Goal: Information Seeking & Learning: Learn about a topic

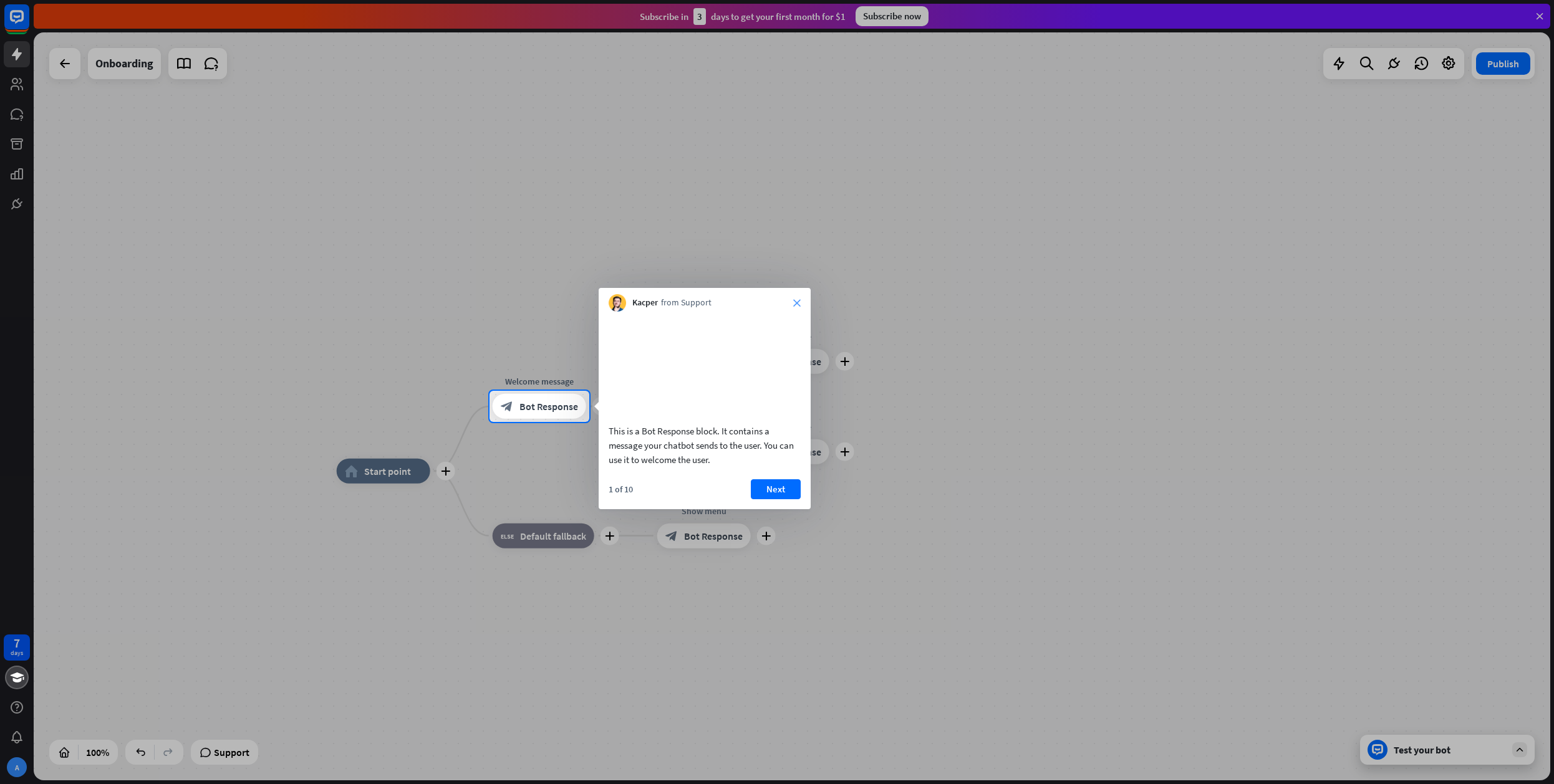
click at [796, 305] on icon "close" at bounding box center [797, 303] width 7 height 7
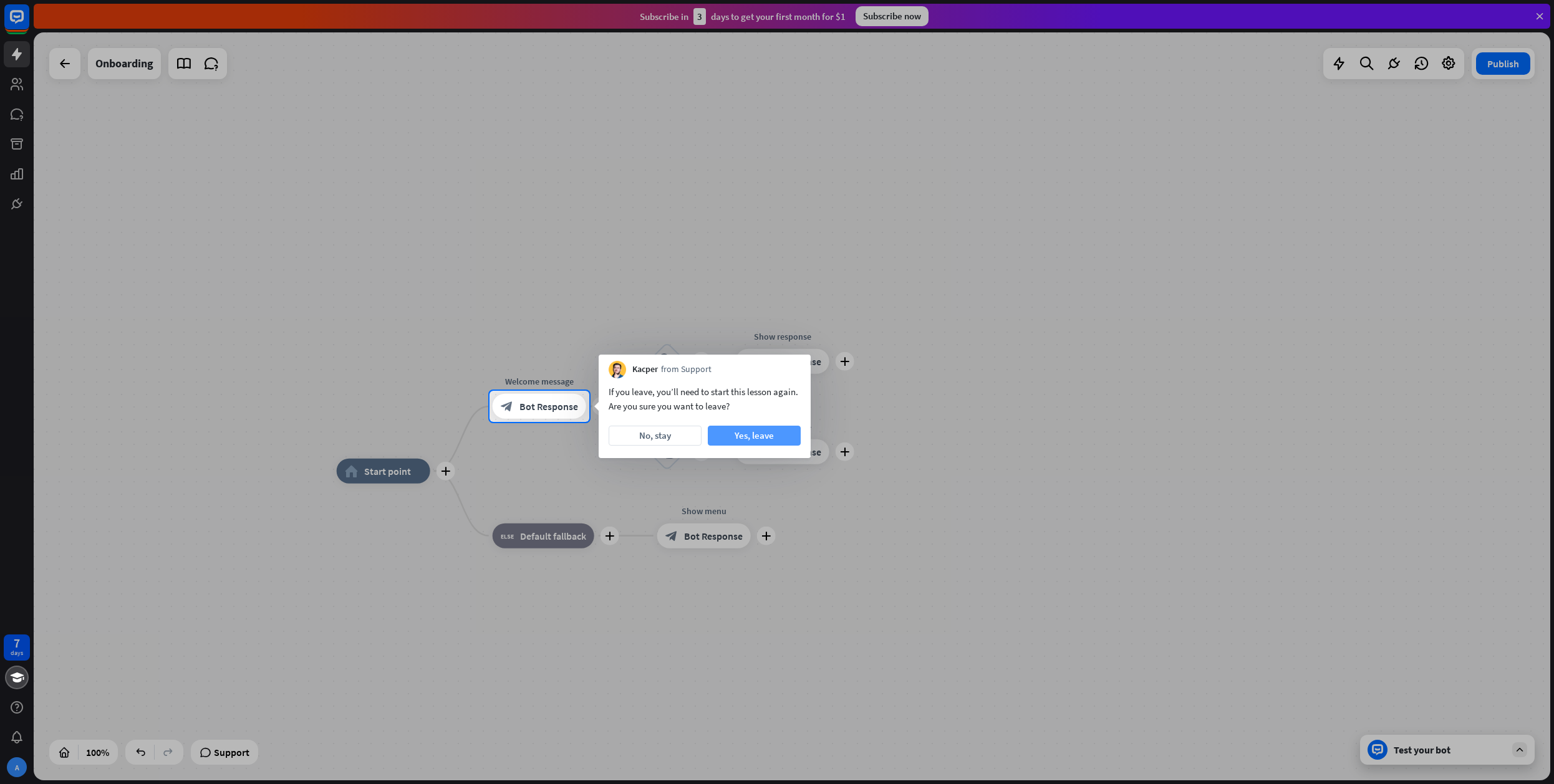
click at [726, 439] on button "Yes, leave" at bounding box center [754, 436] width 93 height 20
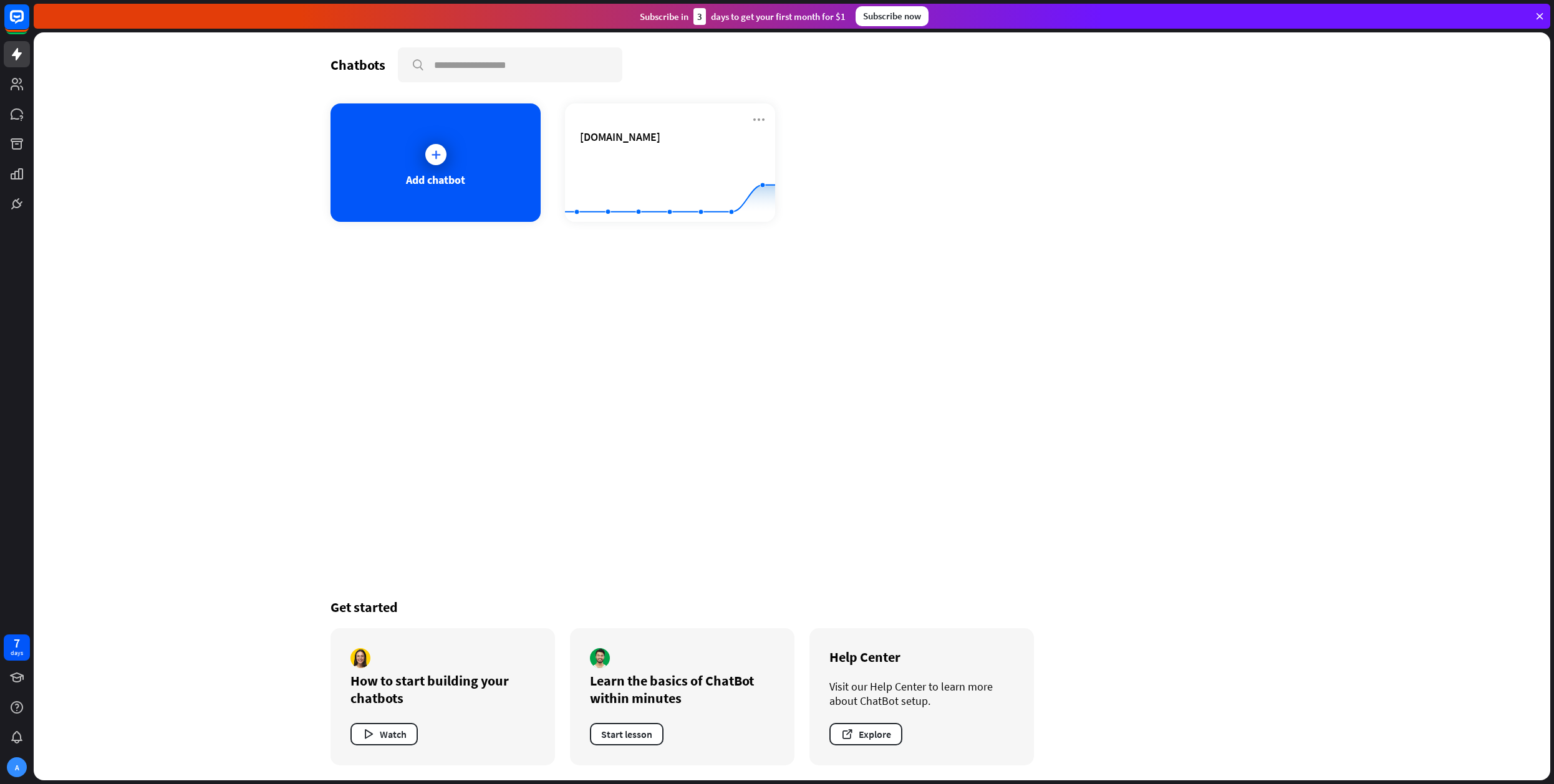
drag, startPoint x: 138, startPoint y: 541, endPoint x: 81, endPoint y: 692, distance: 161.4
drag, startPoint x: 81, startPoint y: 692, endPoint x: 19, endPoint y: 735, distance: 75.5
click at [19, 735] on div at bounding box center [17, 737] width 15 height 15
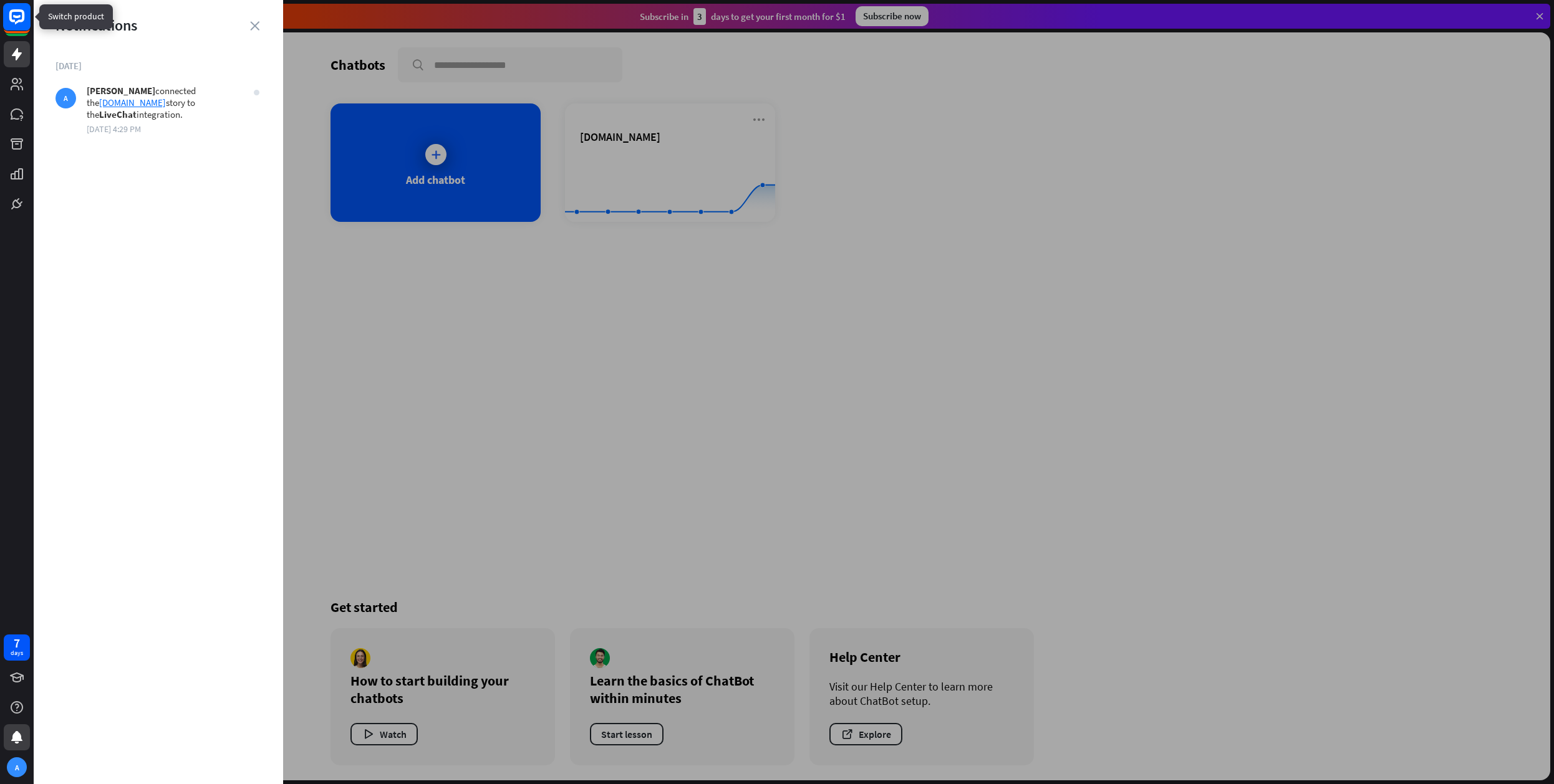
click at [25, 15] on icon at bounding box center [17, 17] width 15 height 15
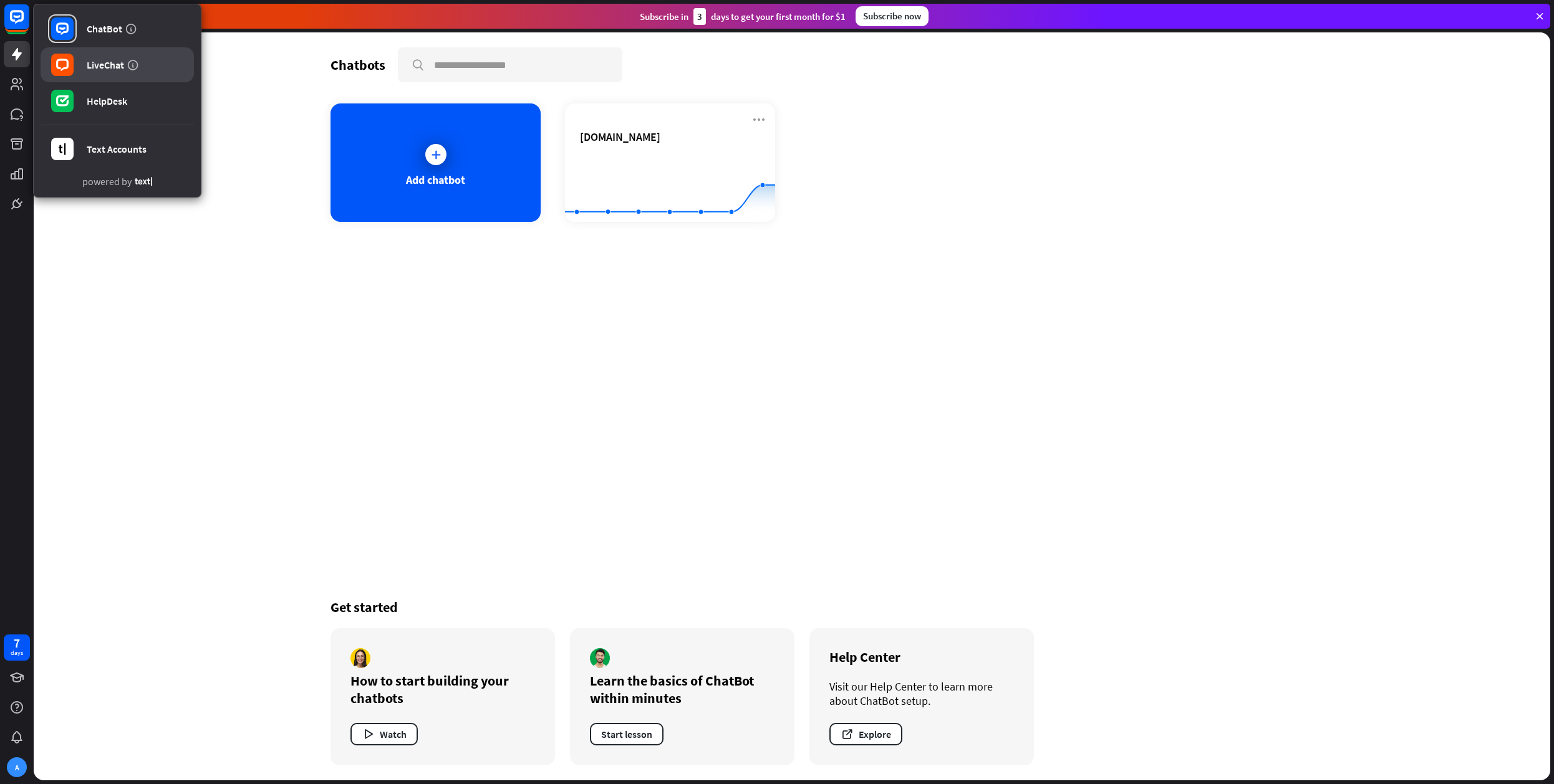
click at [60, 58] on rect at bounding box center [63, 65] width 22 height 22
